Goal: Information Seeking & Learning: Learn about a topic

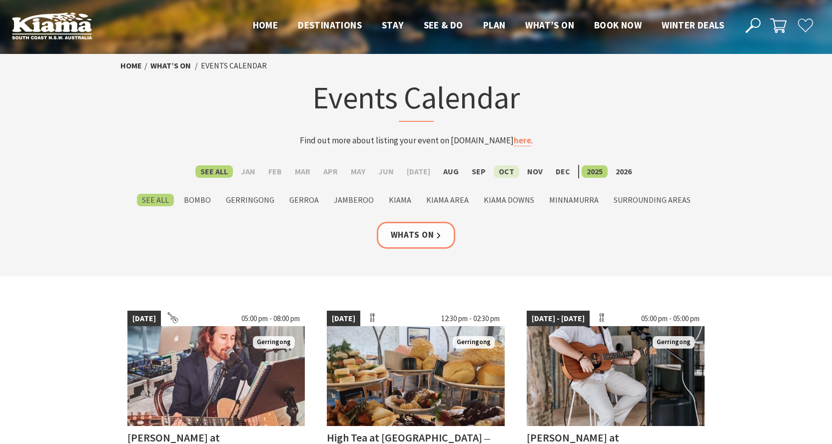
click at [499, 172] on label "Oct" at bounding box center [506, 171] width 25 height 12
click at [0, 0] on input "Oct" at bounding box center [0, 0] width 0 height 0
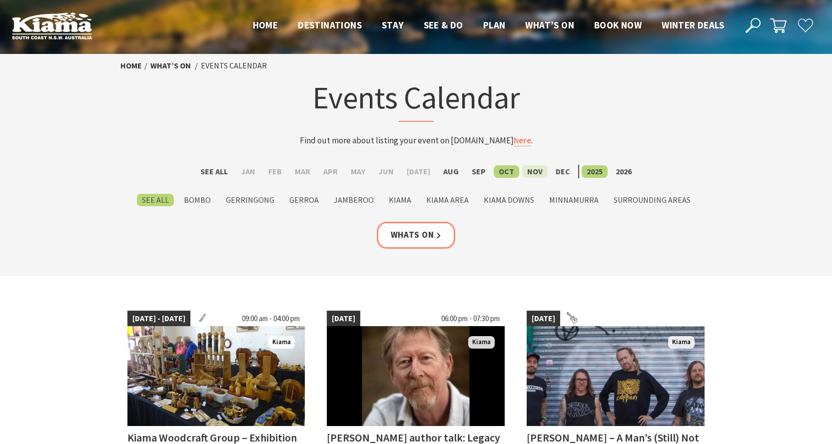
click at [527, 170] on label "Nov" at bounding box center [534, 171] width 25 height 12
click at [0, 0] on input "Nov" at bounding box center [0, 0] width 0 height 0
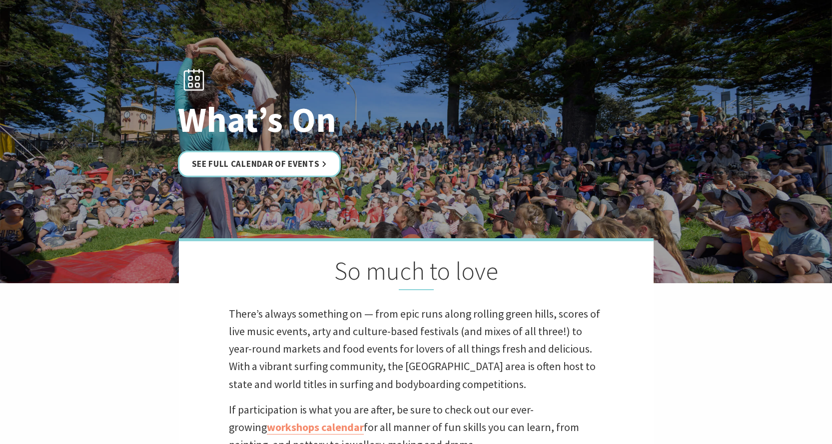
scroll to position [150, 0]
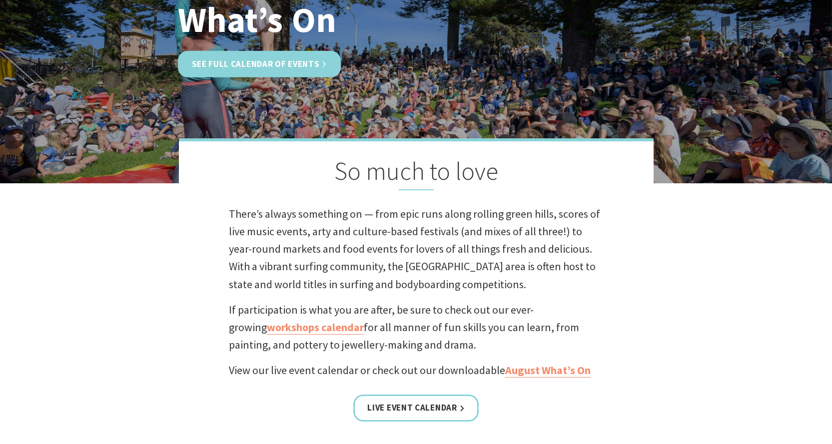
click at [264, 64] on link "See Full Calendar of Events" at bounding box center [259, 63] width 163 height 26
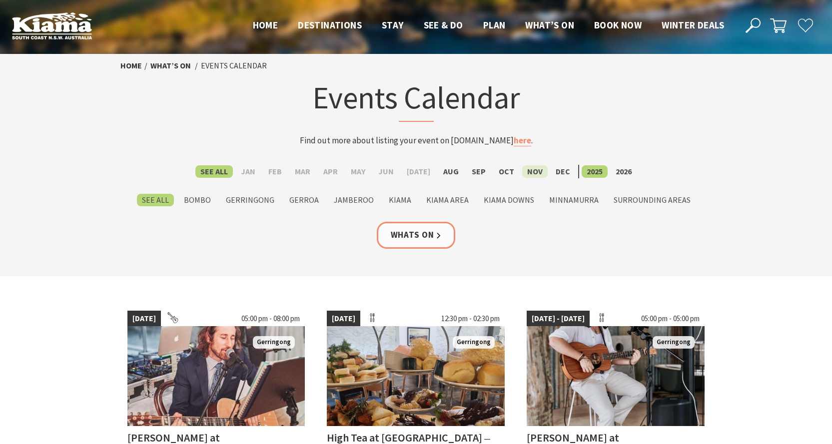
click at [529, 170] on label "Nov" at bounding box center [534, 171] width 25 height 12
click at [0, 0] on input "Nov" at bounding box center [0, 0] width 0 height 0
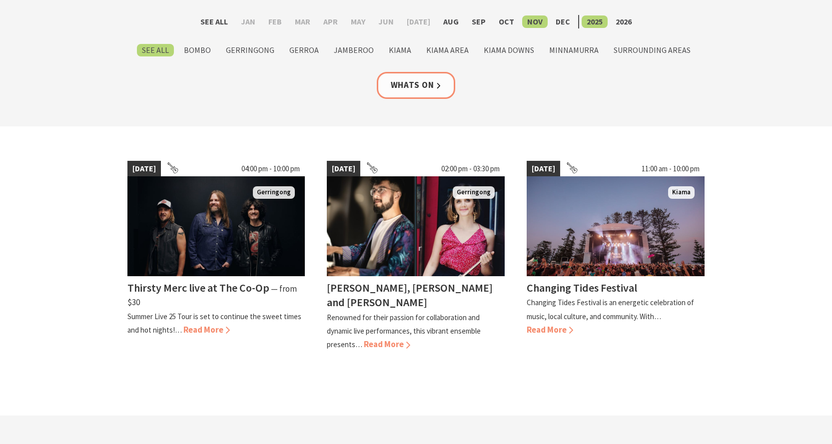
scroll to position [200, 0]
